Goal: Task Accomplishment & Management: Use online tool/utility

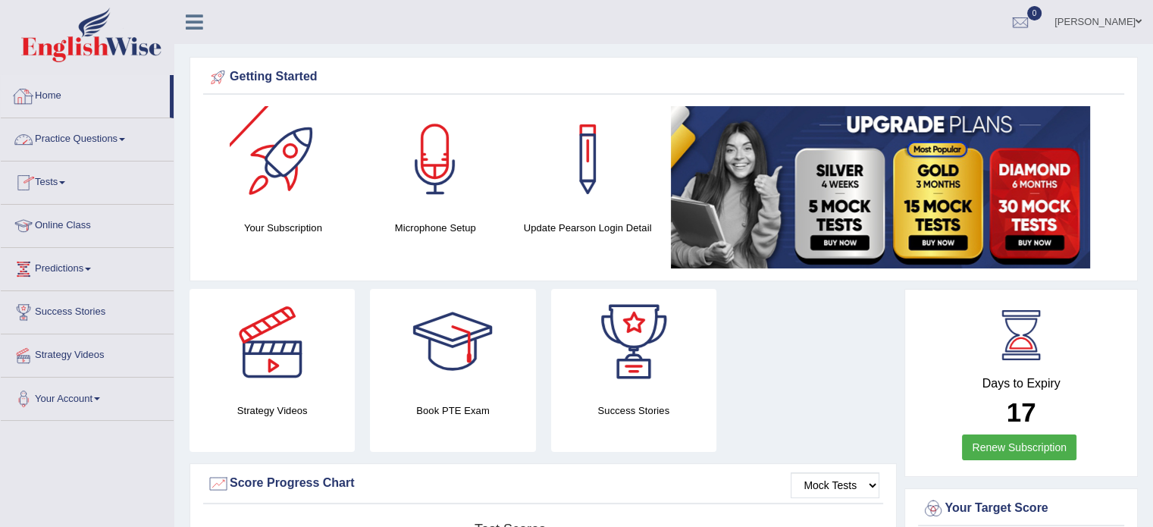
click at [61, 84] on link "Home" at bounding box center [85, 94] width 169 height 38
click at [52, 226] on link "Online Class" at bounding box center [87, 224] width 173 height 38
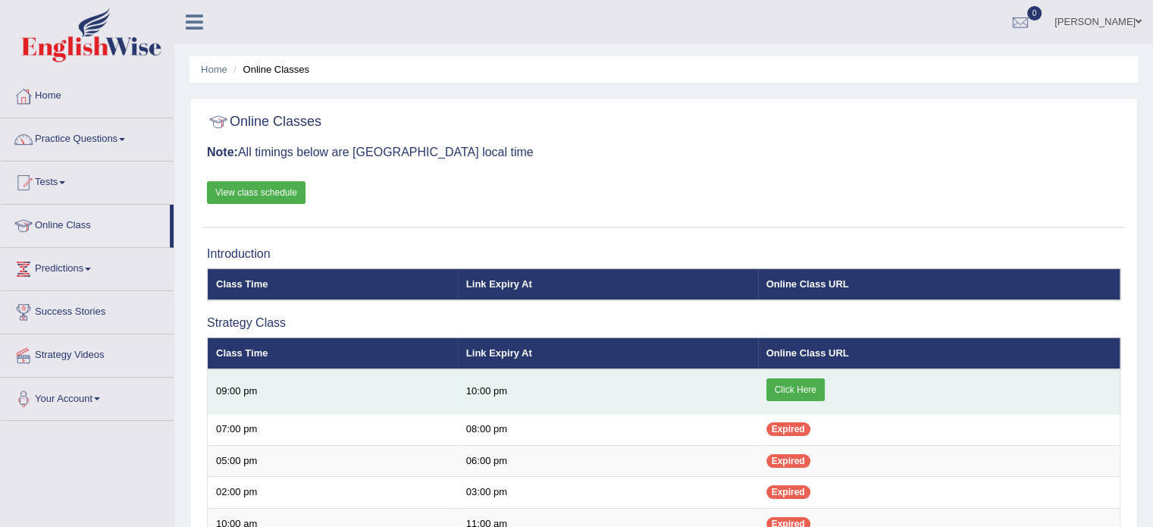
click at [779, 387] on link "Click Here" at bounding box center [795, 389] width 58 height 23
